Goal: Check status: Check status

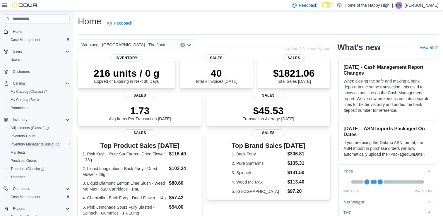
click at [32, 145] on span "Inventory Manager (Classic)" at bounding box center [35, 144] width 48 height 5
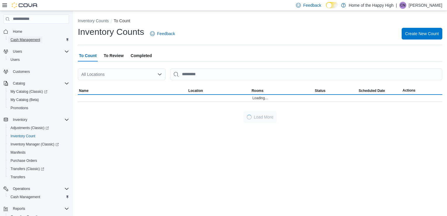
click at [26, 38] on span "Cash Management" at bounding box center [26, 39] width 30 height 5
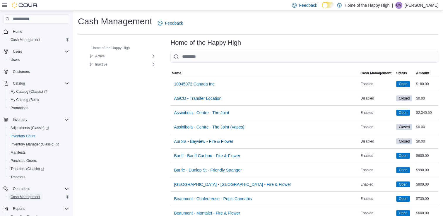
click at [33, 198] on span "Cash Management" at bounding box center [26, 197] width 30 height 5
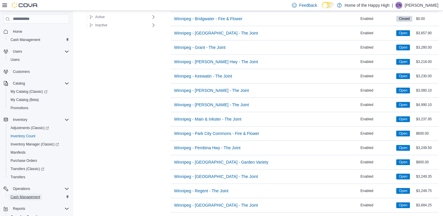
scroll to position [2640, 0]
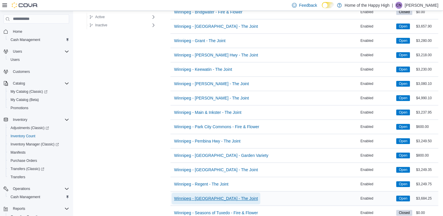
click at [218, 196] on span "Winnipeg - [GEOGRAPHIC_DATA] - The Joint" at bounding box center [216, 199] width 84 height 6
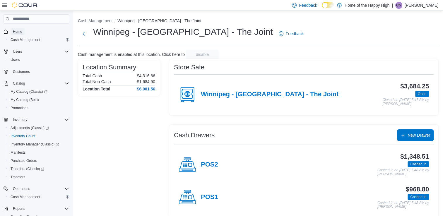
click at [19, 31] on span "Home" at bounding box center [17, 31] width 9 height 5
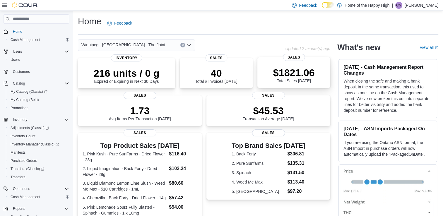
click at [292, 75] on p "$1821.06" at bounding box center [294, 73] width 42 height 12
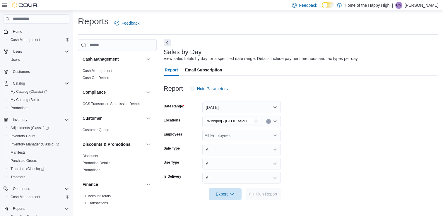
scroll to position [1, 0]
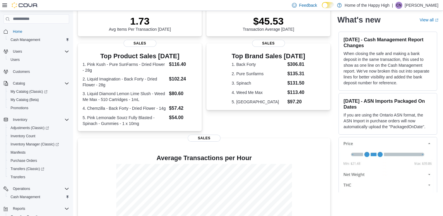
scroll to position [89, 0]
